Goal: Task Accomplishment & Management: Complete application form

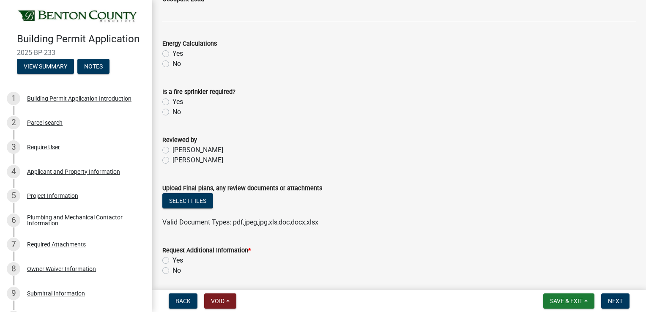
scroll to position [427, 0]
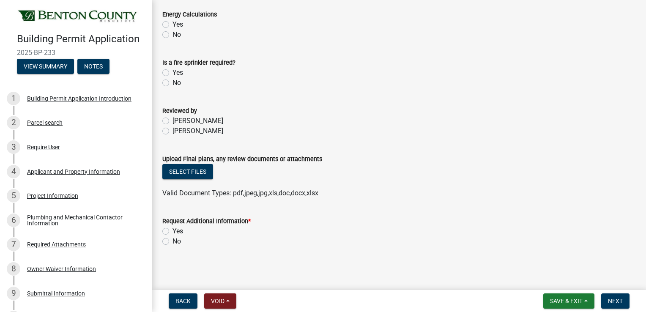
click at [172, 230] on label "Yes" at bounding box center [177, 231] width 11 height 10
click at [172, 230] on input "Yes" at bounding box center [174, 228] width 5 height 5
radio input "true"
click at [619, 304] on span "Next" at bounding box center [615, 301] width 15 height 7
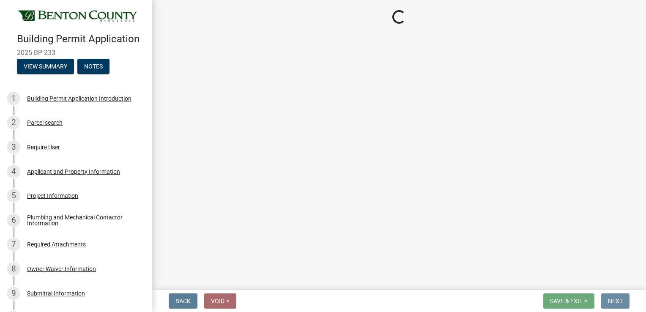
scroll to position [0, 0]
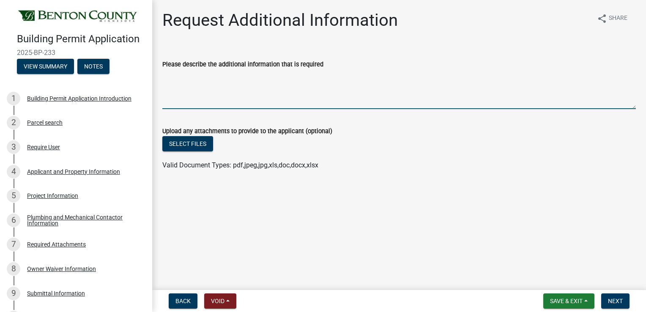
click at [186, 79] on textarea "Please describe the additional information that is required" at bounding box center [399, 89] width 474 height 40
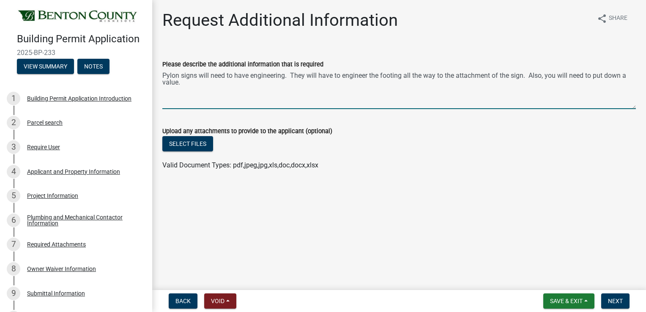
click at [524, 78] on textarea "Pylon signs will need to have engineering. They will have to engineer the footi…" at bounding box center [399, 89] width 474 height 40
type textarea "Pylon signs will need to have engineering. They will have to engineer the footi…"
click at [616, 299] on span "Next" at bounding box center [615, 301] width 15 height 7
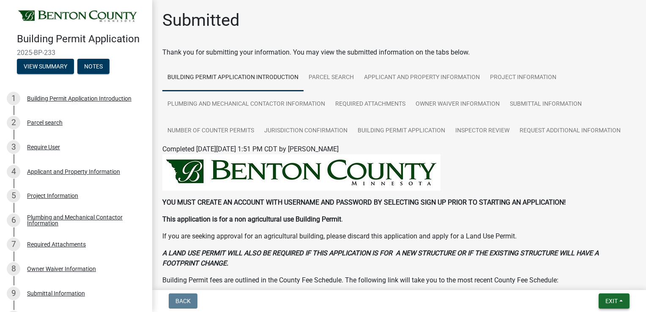
click at [610, 304] on span "Exit" at bounding box center [611, 301] width 12 height 7
click at [582, 280] on button "Save & Exit" at bounding box center [596, 279] width 68 height 20
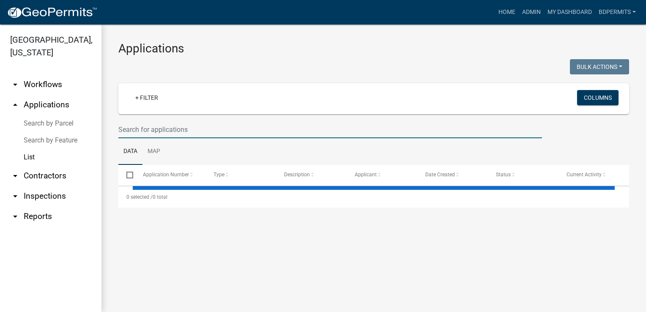
click at [162, 129] on input "text" at bounding box center [330, 129] width 424 height 17
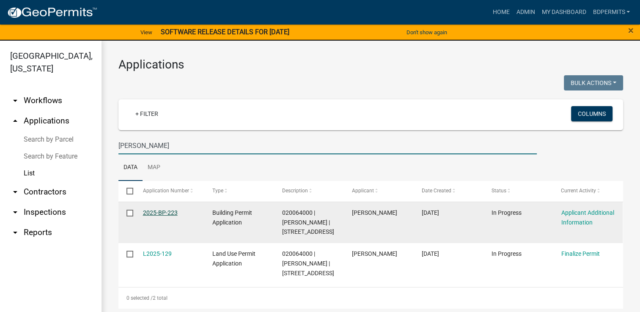
type input "[PERSON_NAME]"
click at [172, 213] on link "2025-BP-223" at bounding box center [160, 212] width 35 height 7
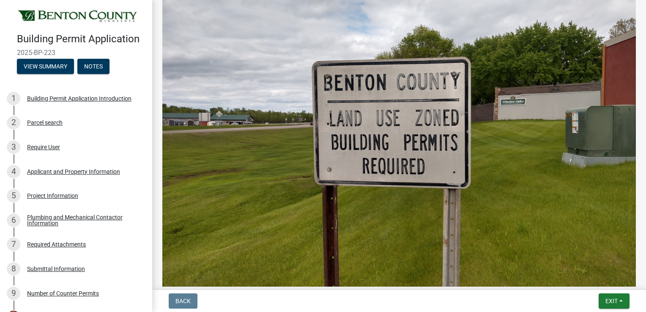
scroll to position [457, 0]
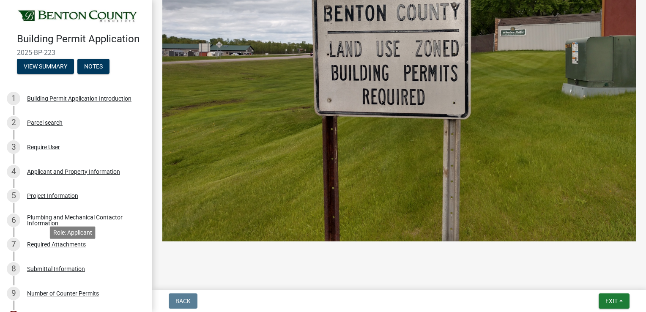
click at [63, 247] on div "Required Attachments" at bounding box center [56, 244] width 59 height 6
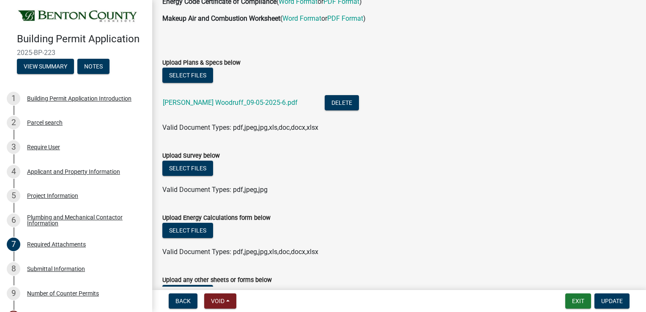
scroll to position [157, 0]
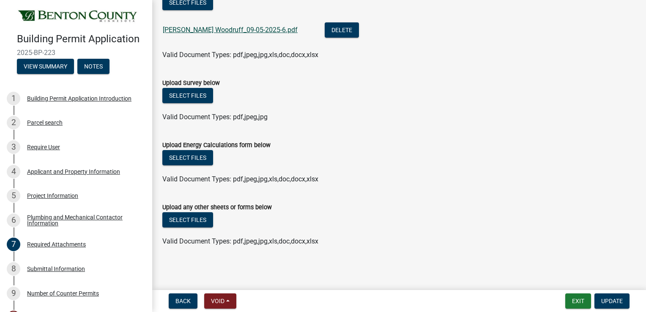
click at [223, 30] on link "[PERSON_NAME] Woodruff_09-05-2025-6.pdf" at bounding box center [230, 30] width 135 height 8
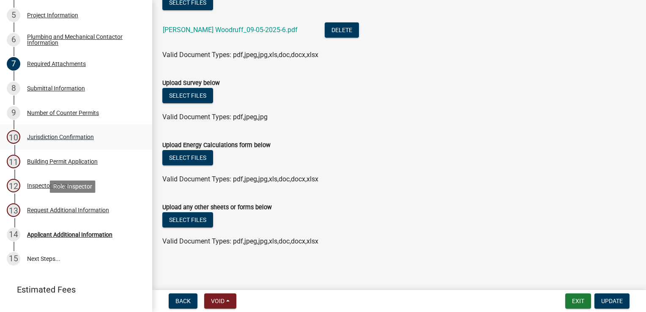
scroll to position [126, 0]
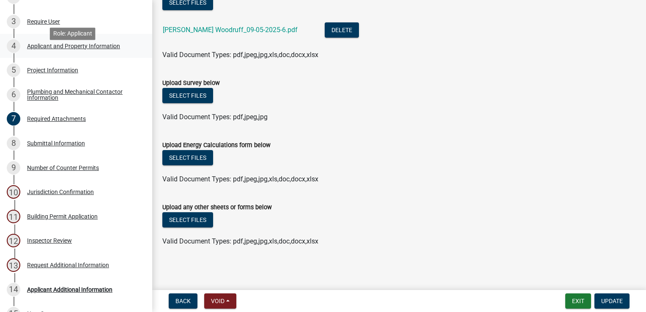
click at [56, 49] on div "Applicant and Property Information" at bounding box center [73, 46] width 93 height 6
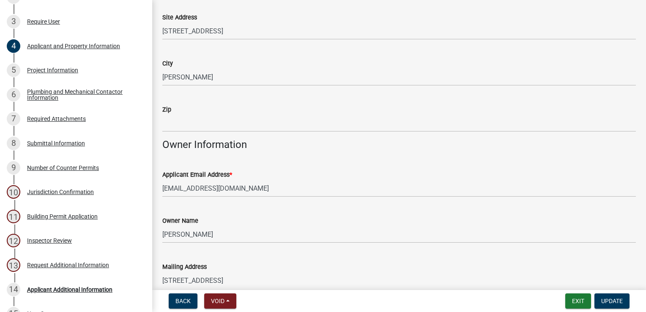
scroll to position [127, 0]
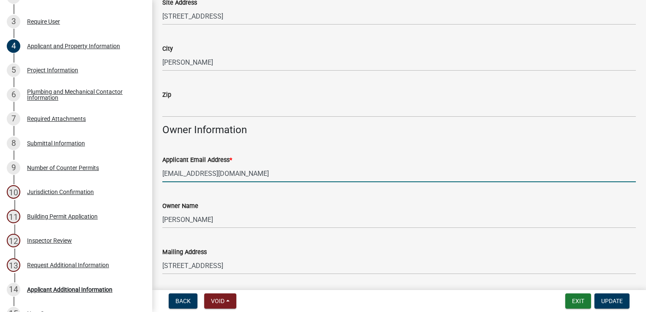
drag, startPoint x: 235, startPoint y: 171, endPoint x: 162, endPoint y: 175, distance: 73.2
click at [162, 175] on div "Applicant Email Address * [EMAIL_ADDRESS][DOMAIN_NAME]" at bounding box center [399, 162] width 486 height 39
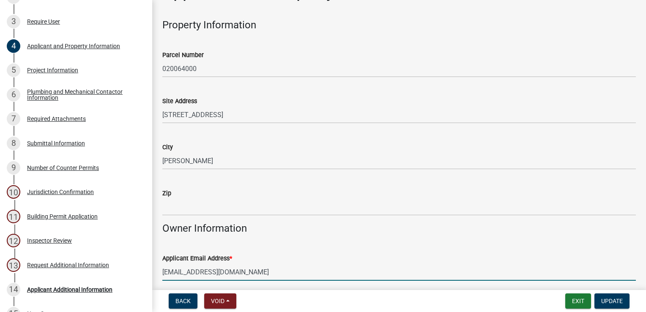
scroll to position [0, 0]
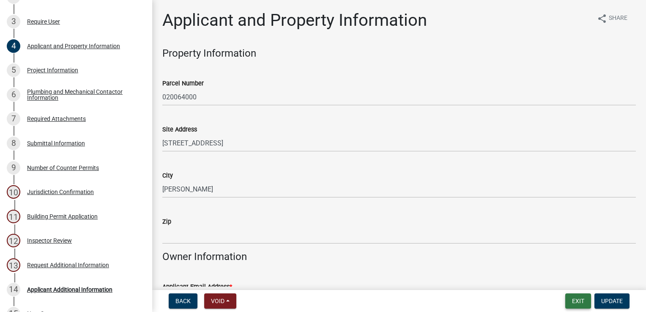
click at [575, 298] on button "Exit" at bounding box center [578, 300] width 26 height 15
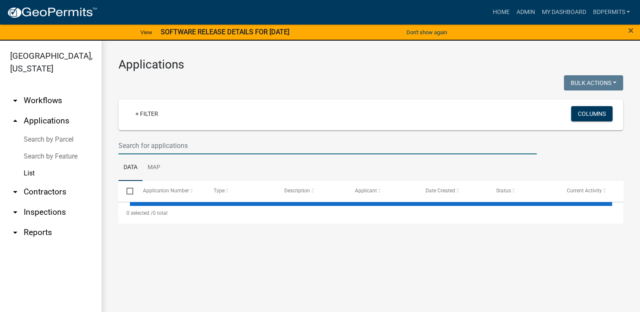
click at [173, 143] on input "text" at bounding box center [327, 145] width 418 height 17
select select "3: 100"
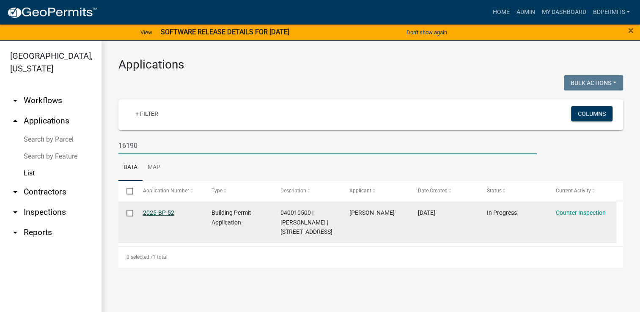
type input "16190"
click at [156, 214] on link "2025-BP-52" at bounding box center [158, 212] width 31 height 7
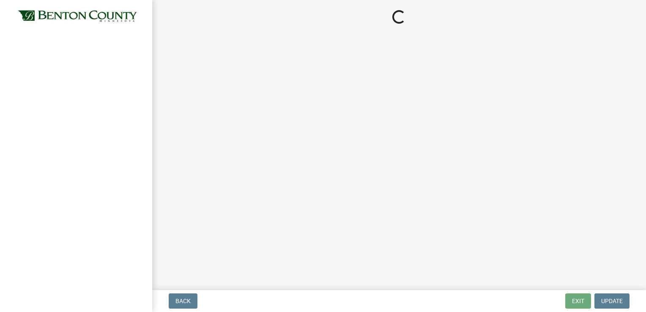
select select "17bfa135-5610-45df-8ce7-87530b7d86d4"
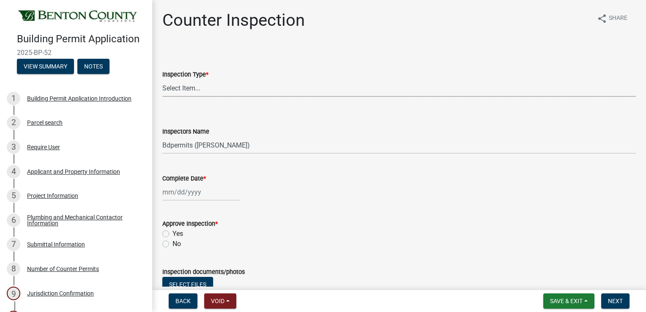
click at [206, 92] on select "Select Item... Furnace Water Heater Roofing Siding Windows Pressure Test - Sept…" at bounding box center [399, 87] width 474 height 17
click at [162, 79] on select "Select Item... Furnace Water Heater Roofing Siding Windows Pressure Test - Sept…" at bounding box center [399, 87] width 474 height 17
select select "2e2ae7ee-e146-48dc-b6ef-30f164c6452a"
click at [180, 195] on div at bounding box center [200, 191] width 77 height 17
select select "9"
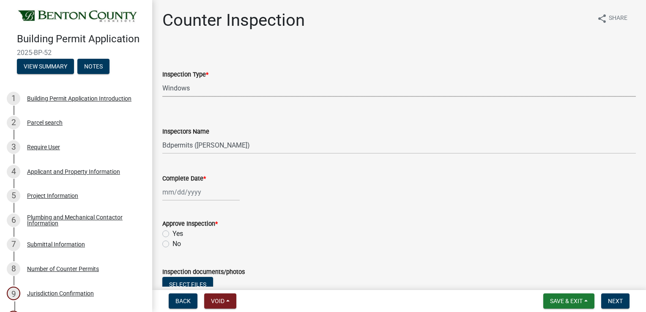
select select "2025"
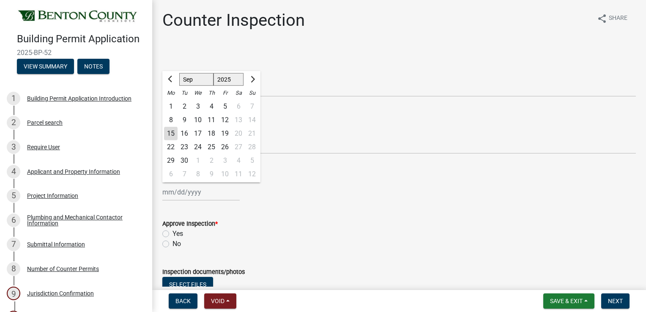
click at [172, 133] on div "15" at bounding box center [171, 134] width 14 height 14
type input "[DATE]"
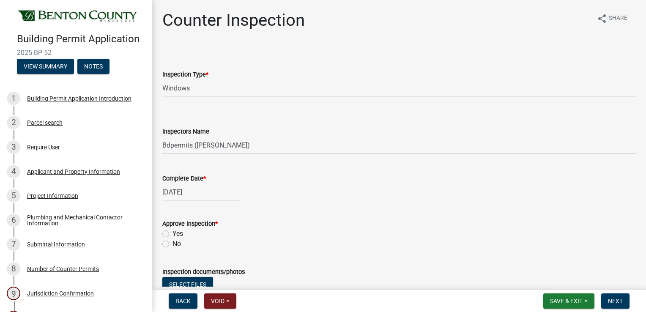
click at [172, 231] on label "Yes" at bounding box center [177, 234] width 11 height 10
click at [172, 231] on input "Yes" at bounding box center [174, 231] width 5 height 5
radio input "true"
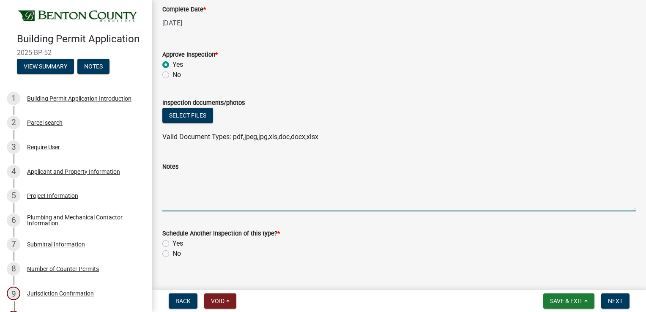
click at [182, 176] on textarea "Notes" at bounding box center [399, 192] width 474 height 40
type textarea "received photos of new/updated smoke and co alarms"
click at [172, 253] on label "No" at bounding box center [176, 254] width 8 height 10
click at [172, 253] on input "No" at bounding box center [174, 251] width 5 height 5
radio input "true"
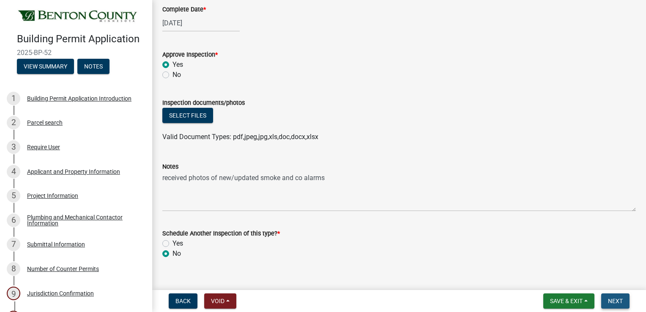
click at [610, 304] on span "Next" at bounding box center [615, 301] width 15 height 7
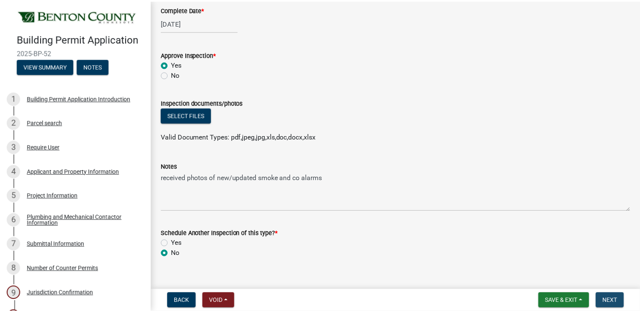
scroll to position [0, 0]
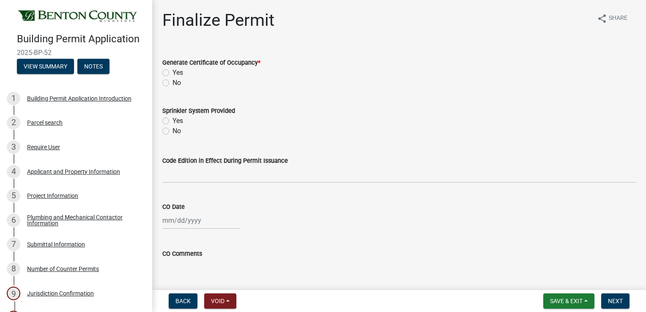
click at [172, 82] on label "No" at bounding box center [176, 83] width 8 height 10
click at [172, 82] on input "No" at bounding box center [174, 80] width 5 height 5
radio input "true"
click at [613, 295] on button "Next" at bounding box center [615, 300] width 28 height 15
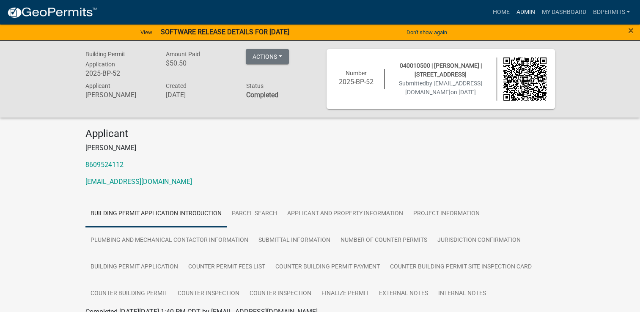
click at [529, 13] on link "Admin" at bounding box center [524, 12] width 25 height 16
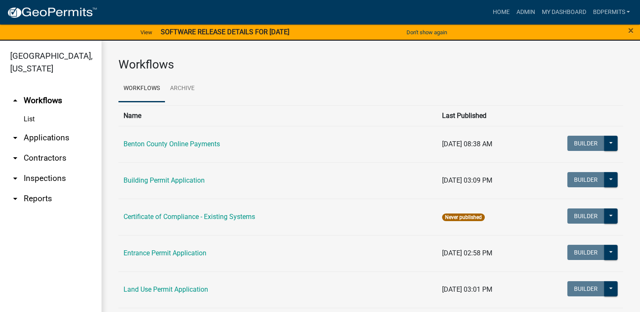
click at [24, 140] on link "arrow_drop_down Applications" at bounding box center [50, 138] width 101 height 20
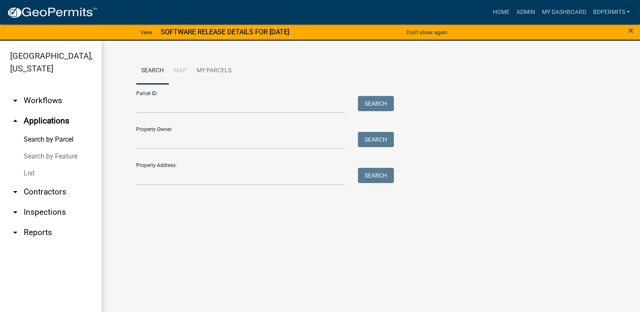
click at [33, 171] on link "List" at bounding box center [50, 173] width 101 height 17
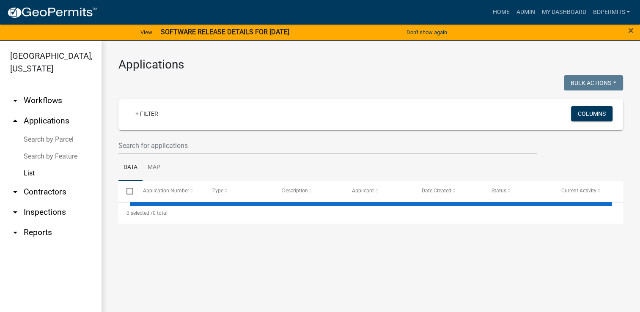
select select "3: 100"
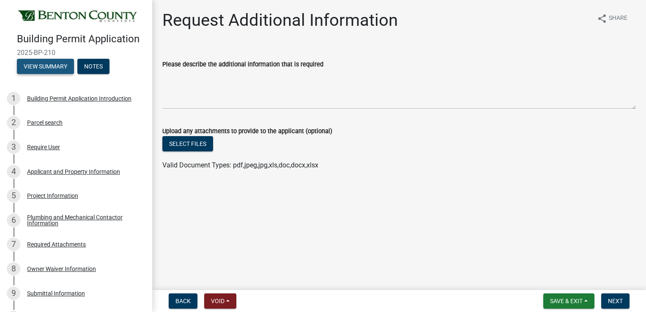
click at [49, 74] on button "View Summary" at bounding box center [45, 66] width 57 height 15
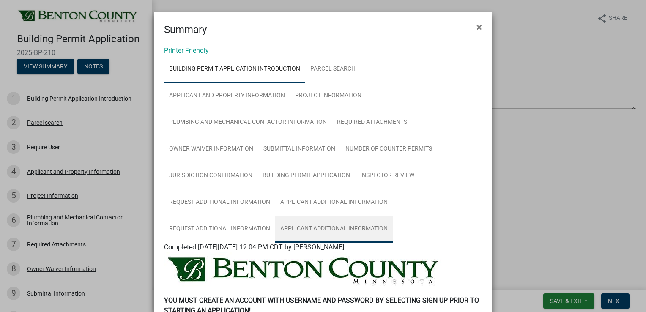
click at [324, 226] on link "Applicant Additional Information" at bounding box center [334, 229] width 118 height 27
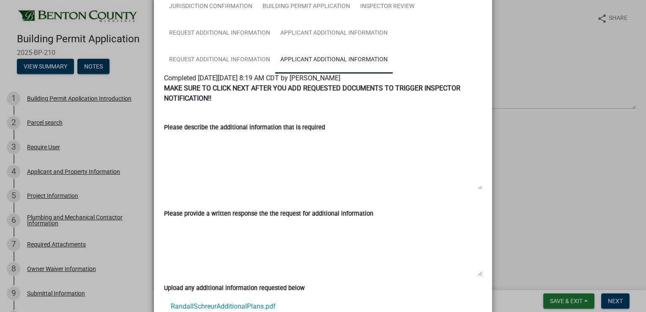
scroll to position [247, 0]
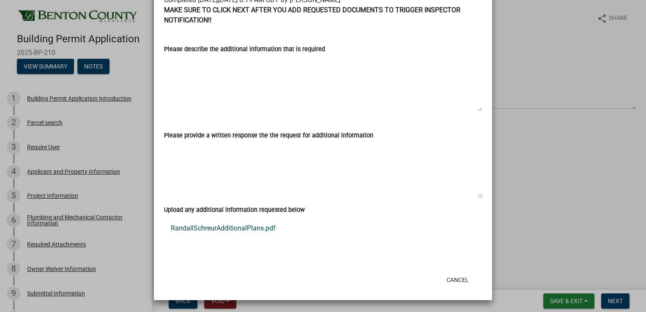
click at [249, 231] on link "RandallSchreurAdditionalPlans.pdf" at bounding box center [323, 228] width 318 height 20
